Goal: Browse casually: Explore the website without a specific task or goal

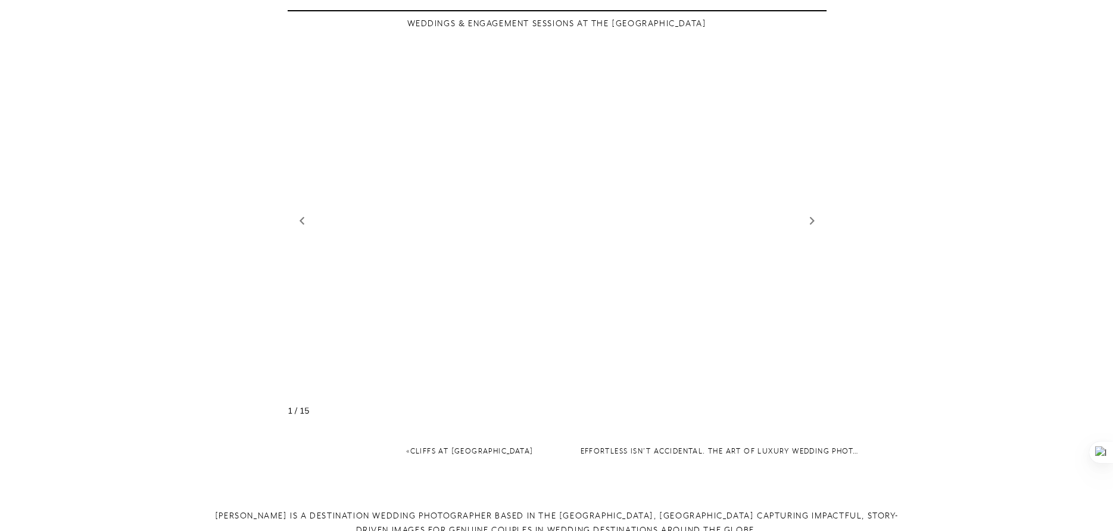
scroll to position [1488, 0]
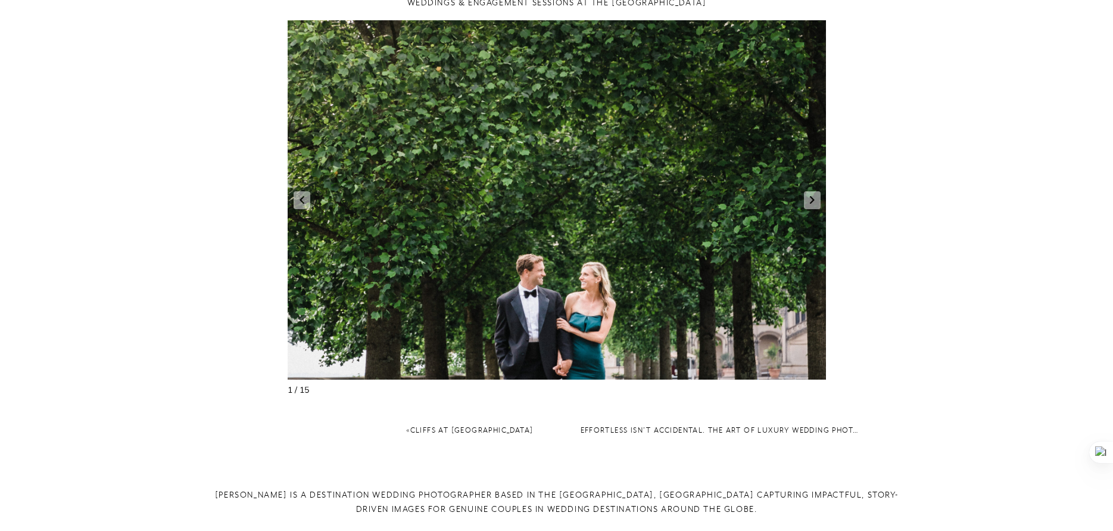
click at [810, 195] on figure "2 / 17" at bounding box center [557, 199] width 539 height 359
click at [808, 191] on link "Next slide" at bounding box center [812, 200] width 17 height 18
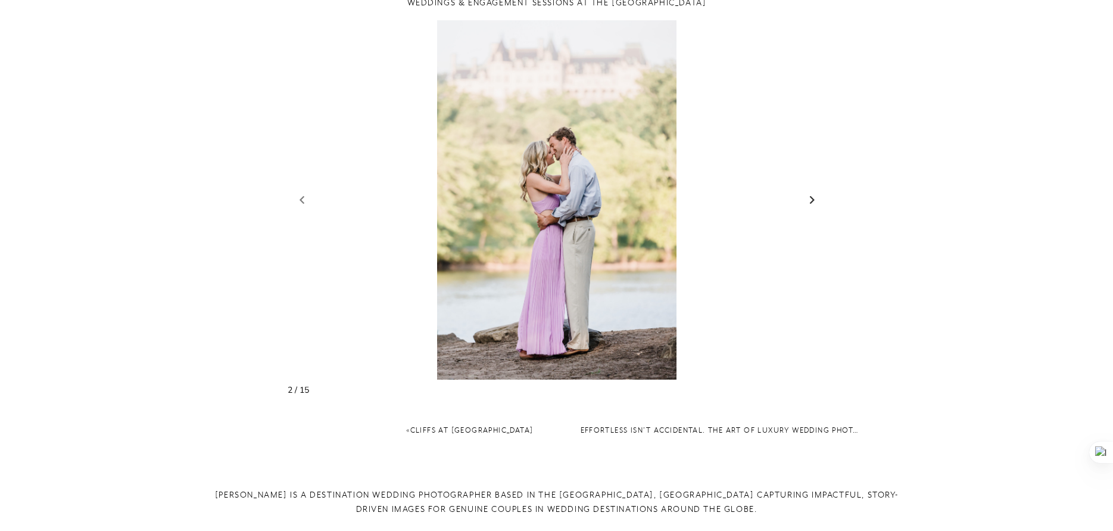
click at [808, 191] on link "Next slide" at bounding box center [812, 200] width 17 height 18
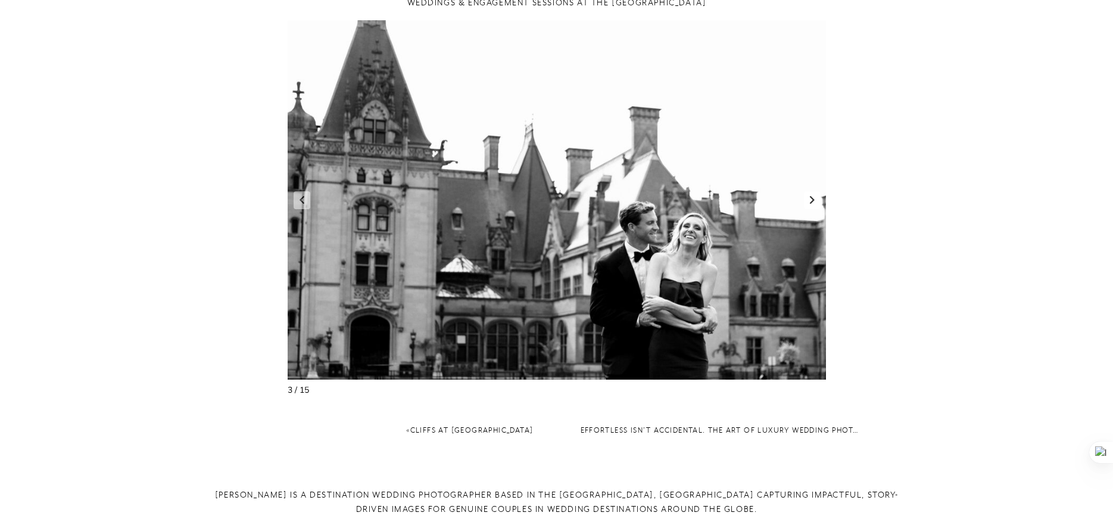
click at [808, 191] on link "Next slide" at bounding box center [812, 200] width 17 height 18
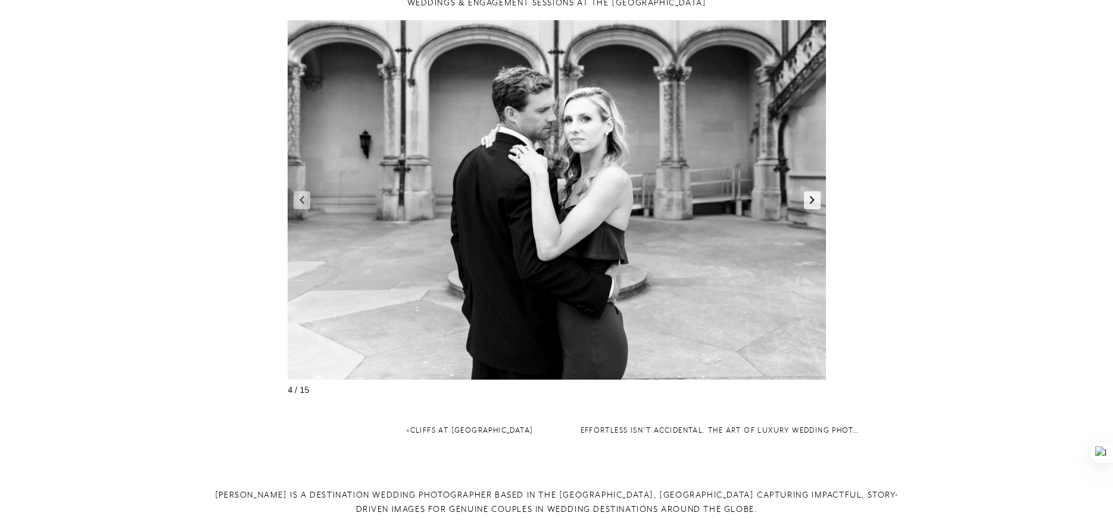
click at [808, 191] on link "Next slide" at bounding box center [812, 200] width 17 height 18
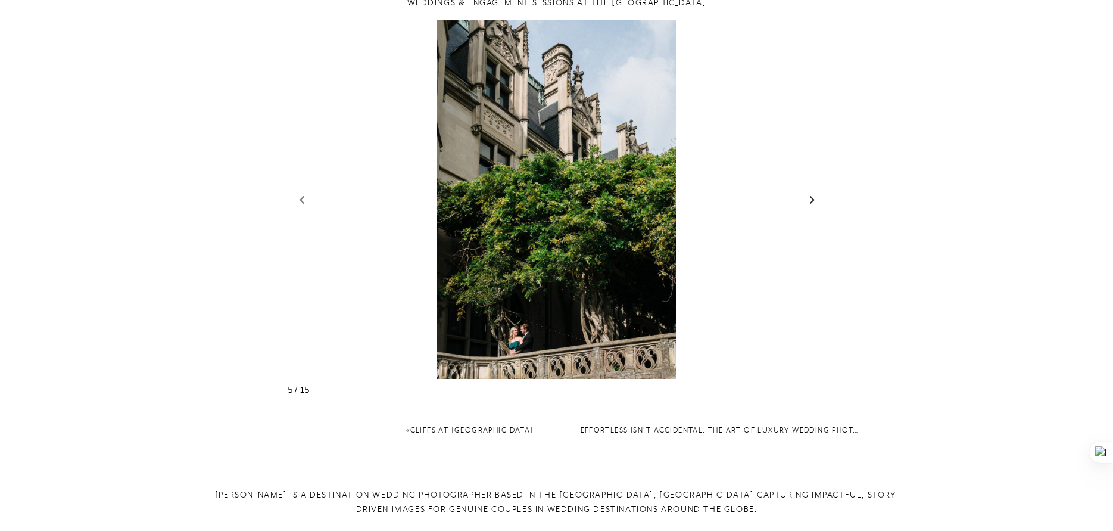
click at [808, 191] on link "Next slide" at bounding box center [812, 200] width 17 height 18
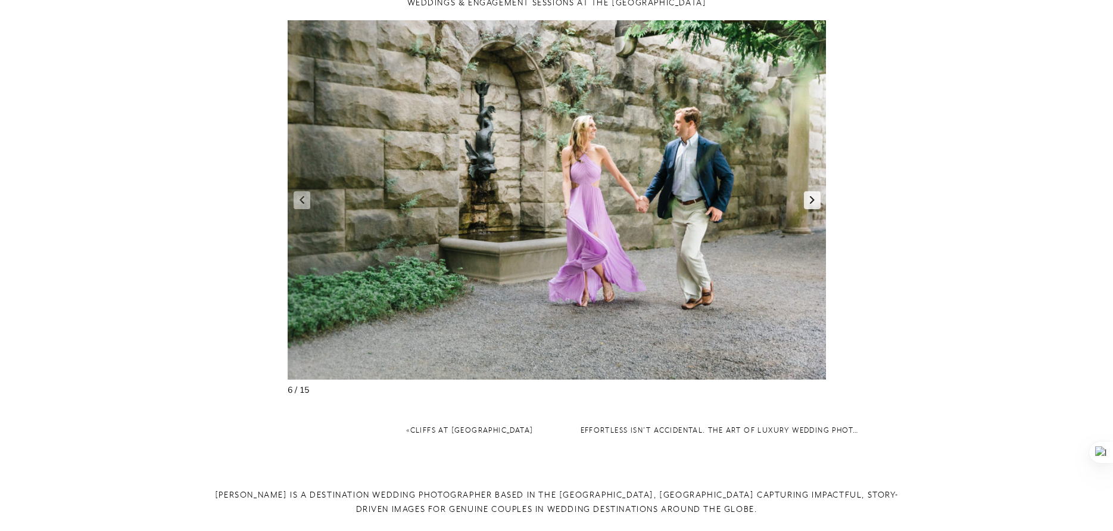
click at [808, 191] on link "Next slide" at bounding box center [812, 200] width 17 height 18
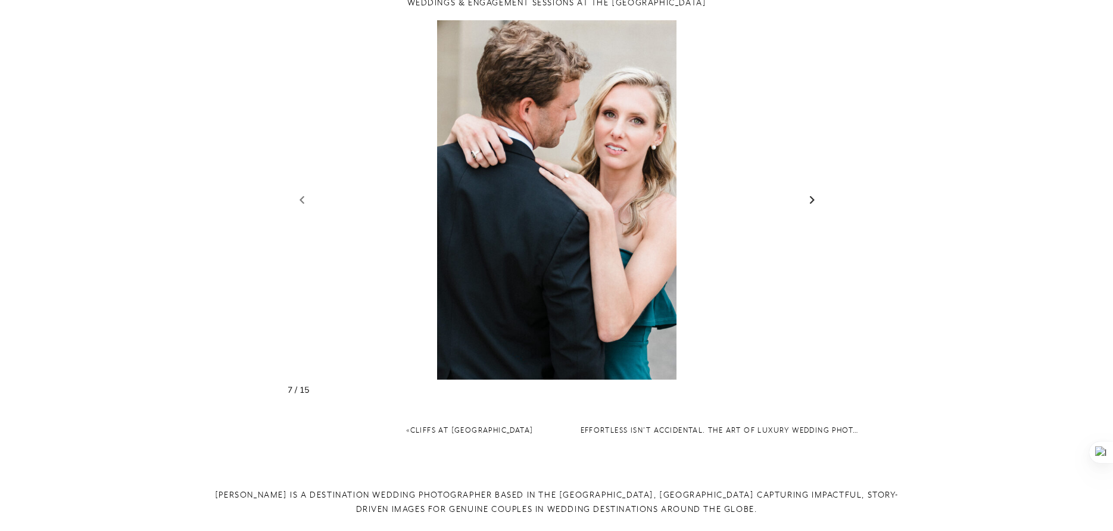
click at [808, 191] on link "Next slide" at bounding box center [812, 200] width 17 height 18
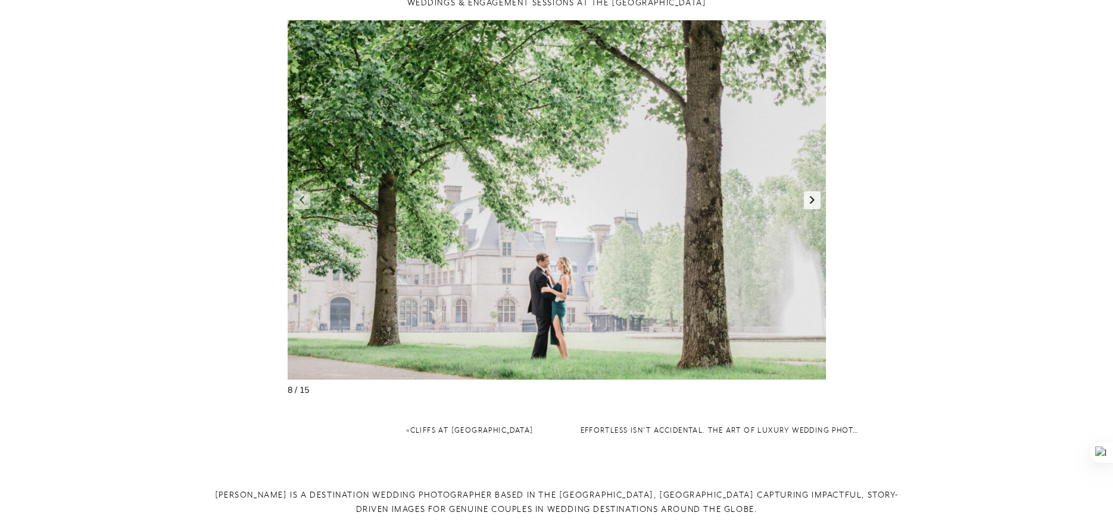
click at [808, 191] on link "Next slide" at bounding box center [812, 200] width 17 height 18
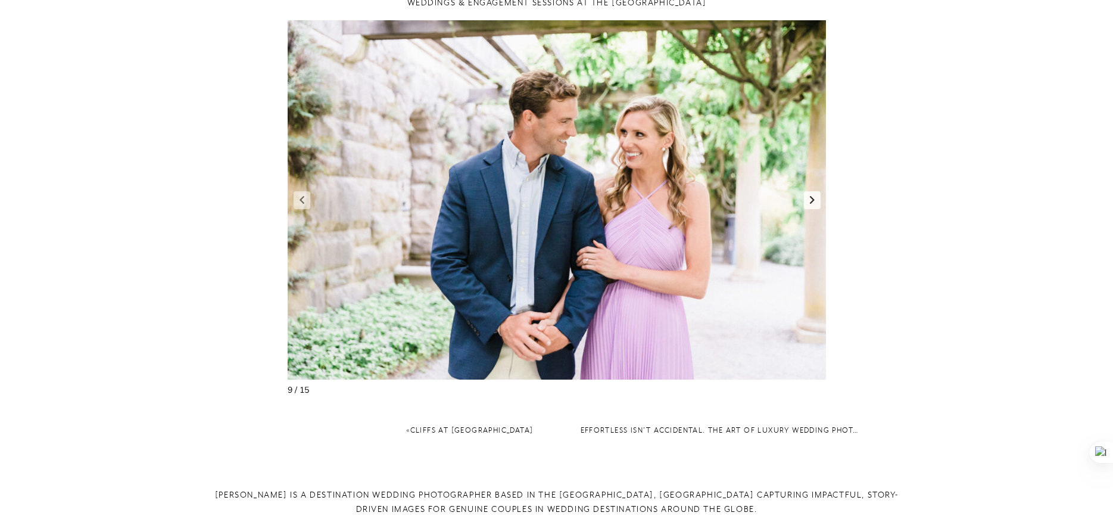
click at [808, 191] on link "Next slide" at bounding box center [812, 200] width 17 height 18
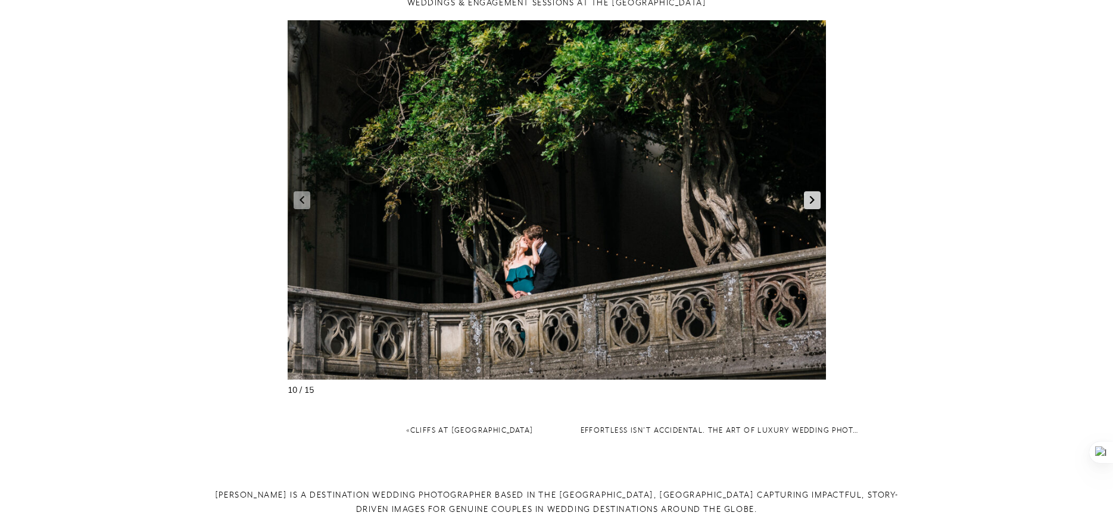
click at [808, 191] on link "Next slide" at bounding box center [812, 200] width 17 height 18
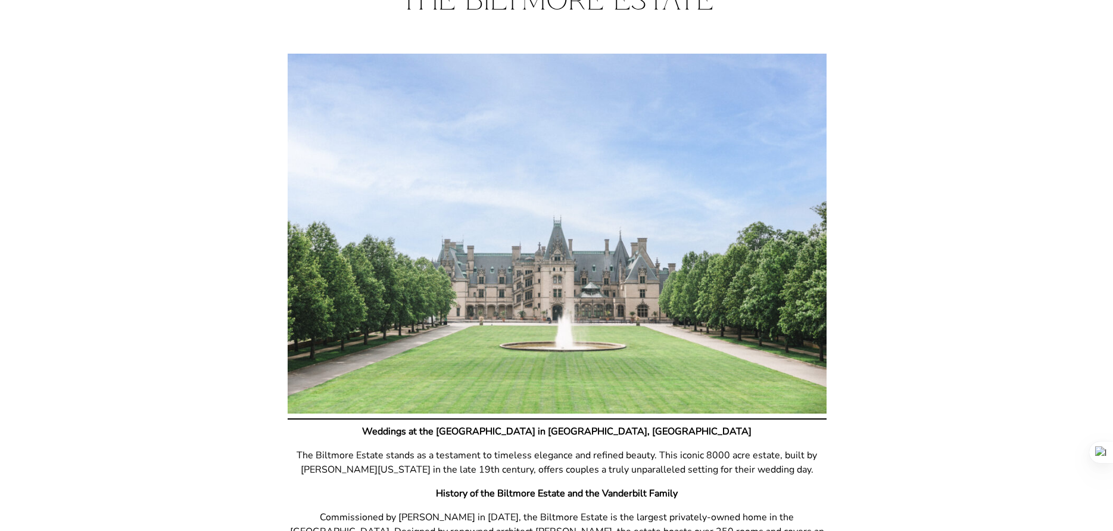
scroll to position [107, 0]
